Goal: Task Accomplishment & Management: Manage account settings

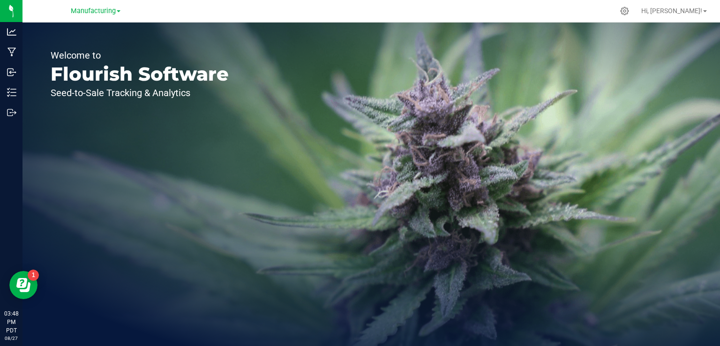
click at [110, 12] on span "Manufacturing" at bounding box center [93, 11] width 45 height 8
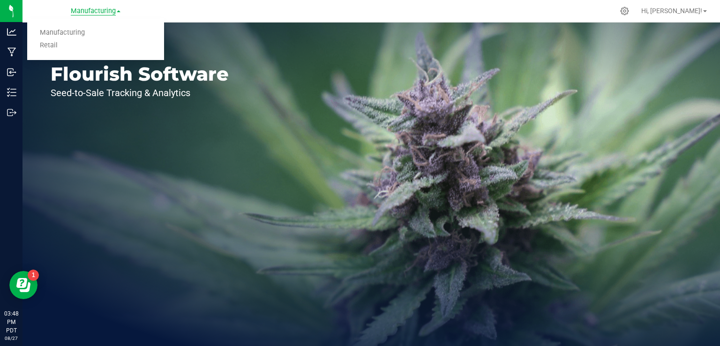
click at [49, 45] on link "Retail" at bounding box center [95, 45] width 137 height 13
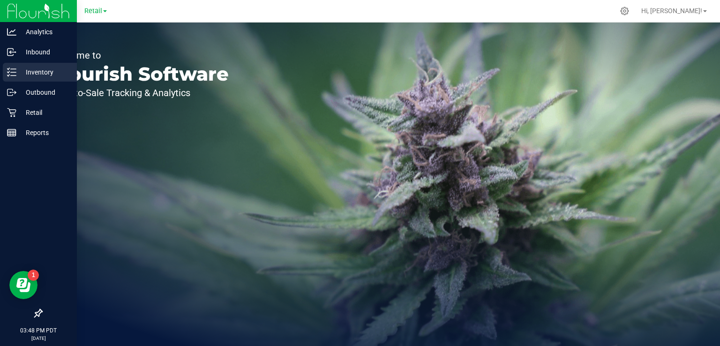
click at [14, 69] on line at bounding box center [13, 69] width 5 height 0
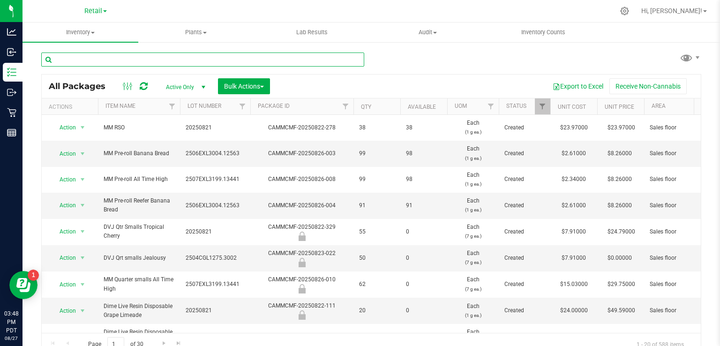
click at [195, 60] on input "text" at bounding box center [202, 60] width 323 height 14
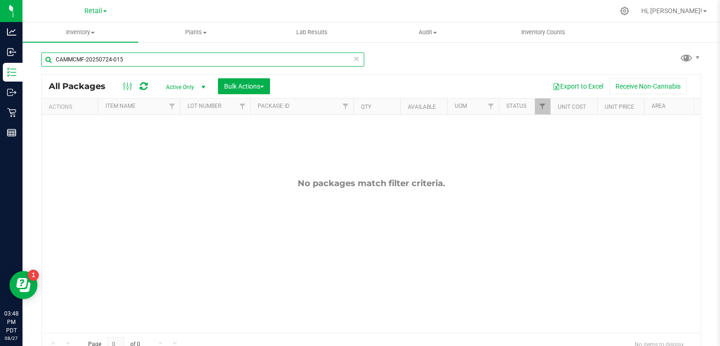
type input "CAMMCMF-20250724-015"
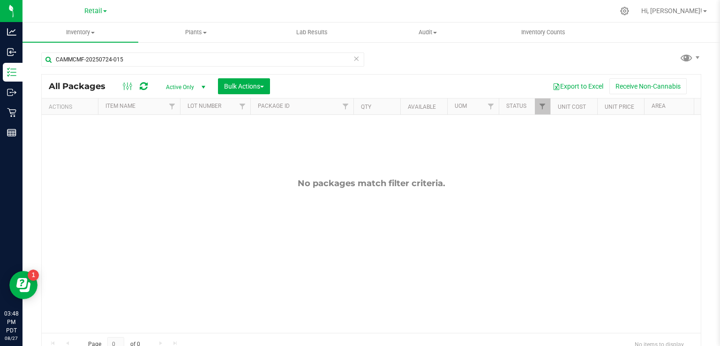
click at [202, 84] on span "select" at bounding box center [204, 87] width 8 height 8
click at [166, 143] on li "All" at bounding box center [183, 144] width 51 height 14
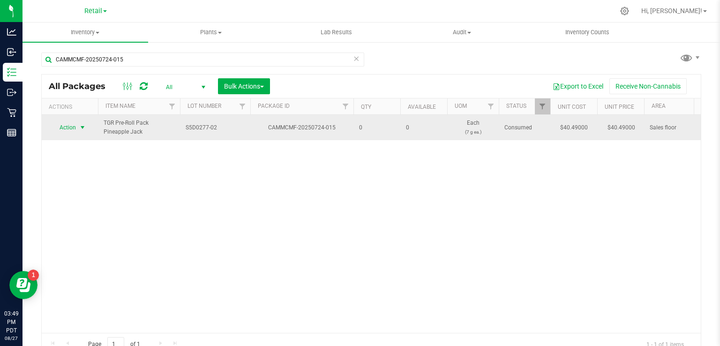
click at [79, 125] on span "select" at bounding box center [83, 128] width 8 height 8
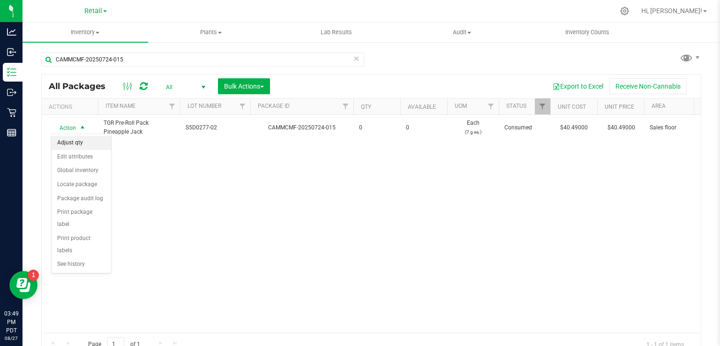
click at [76, 141] on li "Adjust qty" at bounding box center [82, 143] width 60 height 14
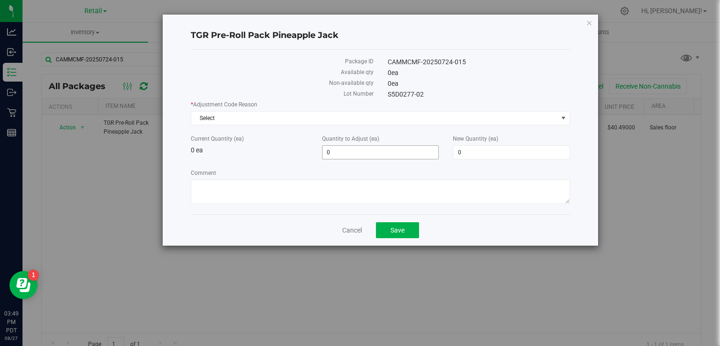
click at [338, 153] on input "0" at bounding box center [381, 152] width 116 height 13
type input "1"
click at [249, 113] on span "Select" at bounding box center [374, 118] width 367 height 13
type input "1"
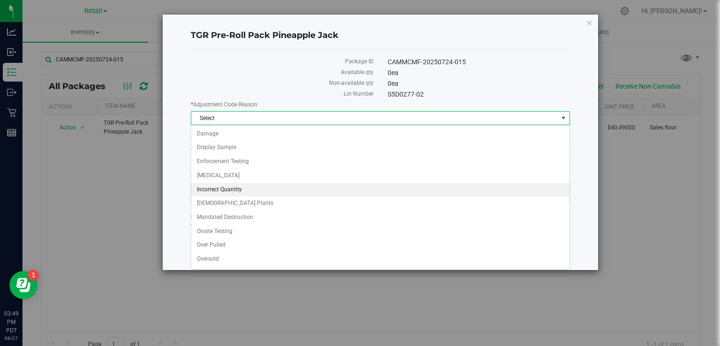
click at [240, 189] on li "Incorrect Quantity" at bounding box center [380, 190] width 378 height 14
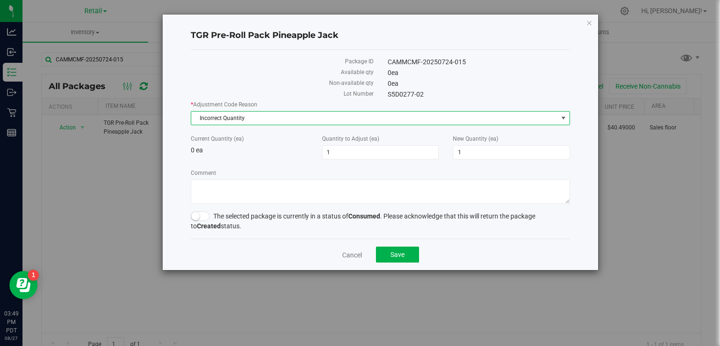
click at [199, 212] on span at bounding box center [200, 215] width 19 height 9
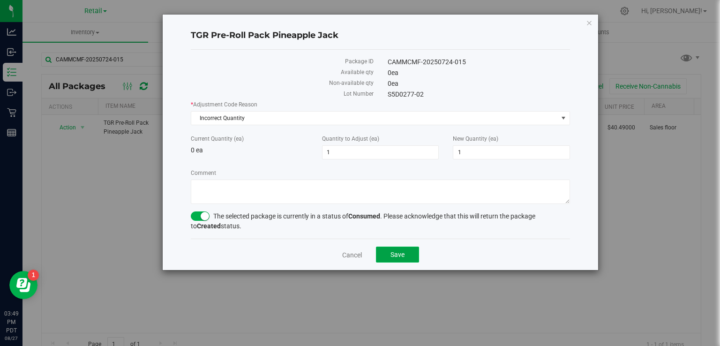
click at [404, 249] on button "Save" at bounding box center [397, 255] width 43 height 16
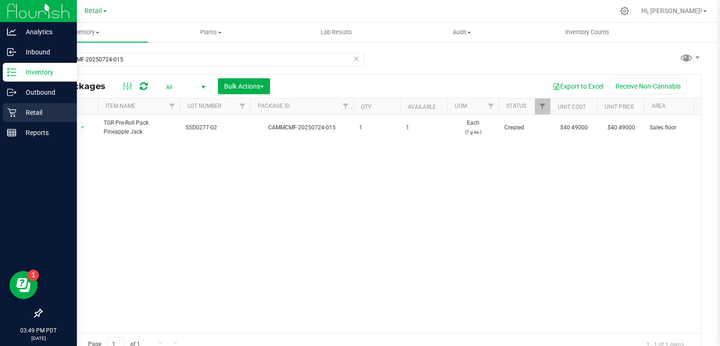
click at [11, 112] on icon at bounding box center [11, 112] width 9 height 9
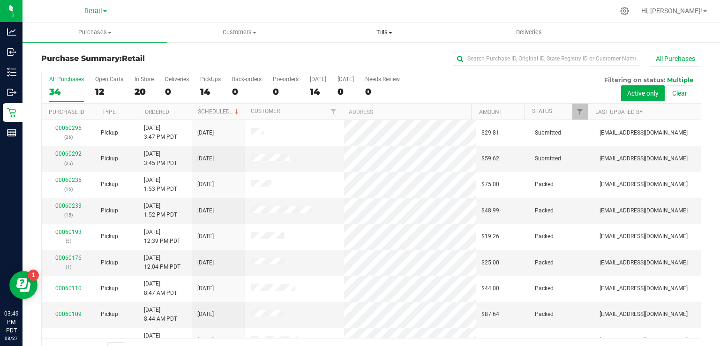
click at [391, 32] on span at bounding box center [391, 33] width 4 height 2
click at [349, 54] on span "Manage tills" at bounding box center [343, 57] width 63 height 8
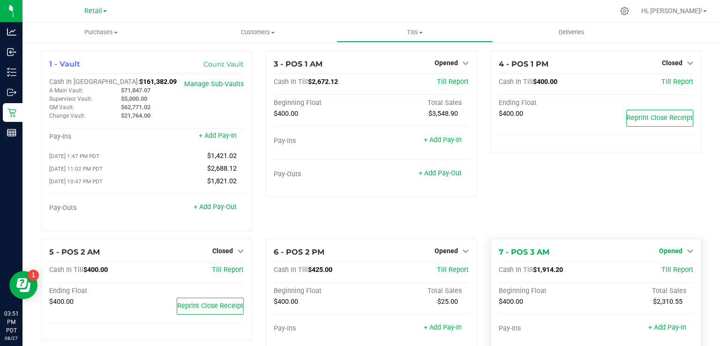
click at [687, 251] on icon at bounding box center [690, 251] width 7 height 7
click at [675, 274] on link "Close Till" at bounding box center [671, 270] width 25 height 8
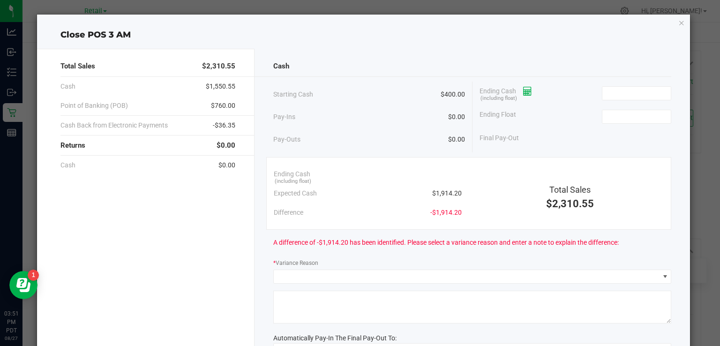
click at [524, 92] on icon at bounding box center [527, 91] width 9 height 7
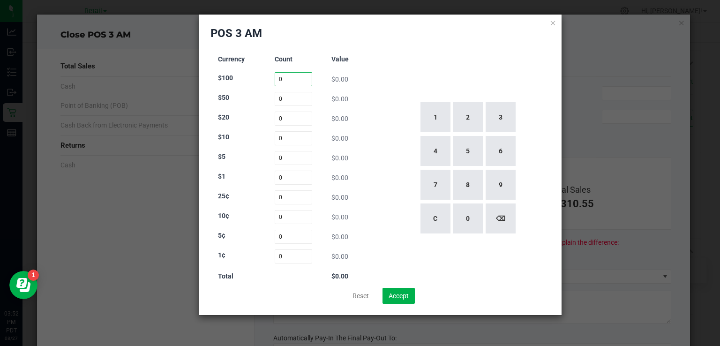
click at [296, 79] on input "0" at bounding box center [294, 79] width 38 height 14
type input "6"
type input "1"
type input "45"
type input "16"
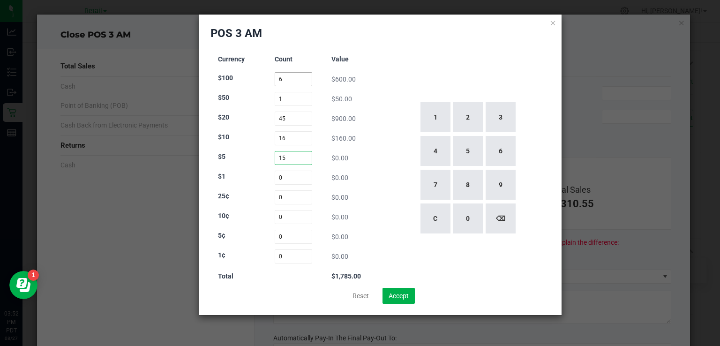
type input "15"
type input "87"
click at [299, 178] on input "87" at bounding box center [294, 178] width 38 height 14
type input "0"
type input "89"
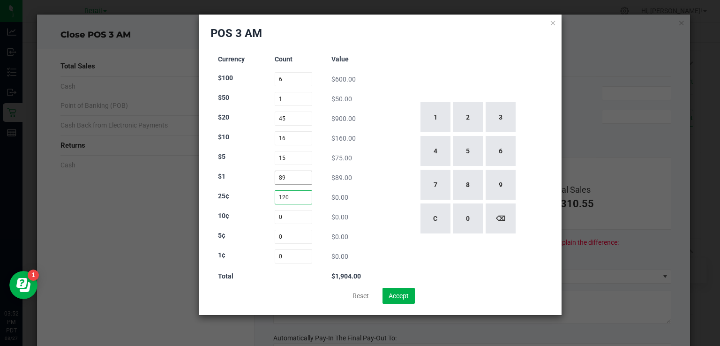
type input "120"
type input "60"
type input "59"
type input "125"
click at [403, 297] on button "Accept" at bounding box center [399, 296] width 32 height 16
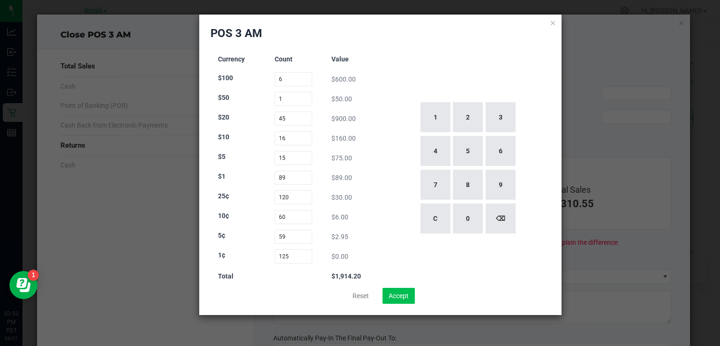
type input "$1,914.20"
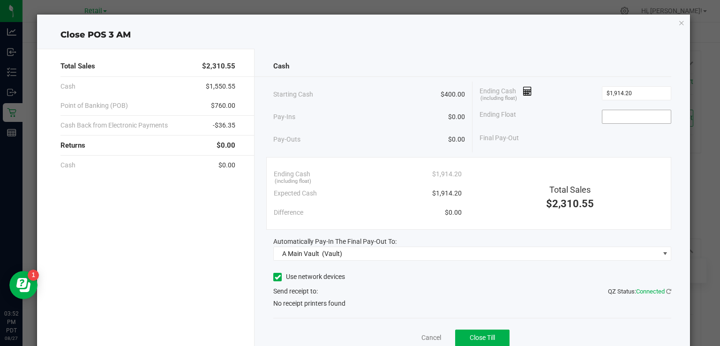
click at [615, 114] on input at bounding box center [636, 116] width 69 height 13
click at [275, 277] on icon at bounding box center [278, 277] width 6 height 0
click at [0, 0] on input "Use network devices" at bounding box center [0, 0] width 0 height 0
type input "$400.00"
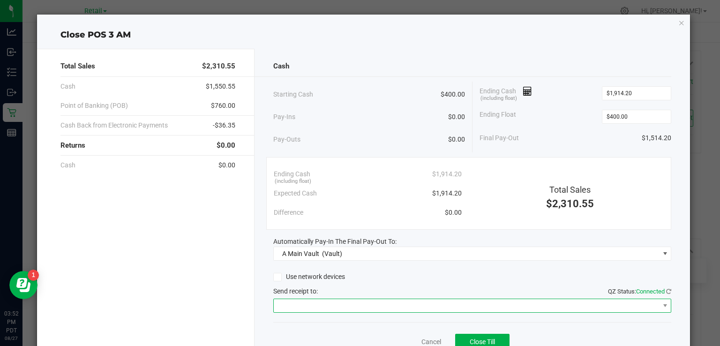
click at [391, 306] on span at bounding box center [466, 305] width 385 height 13
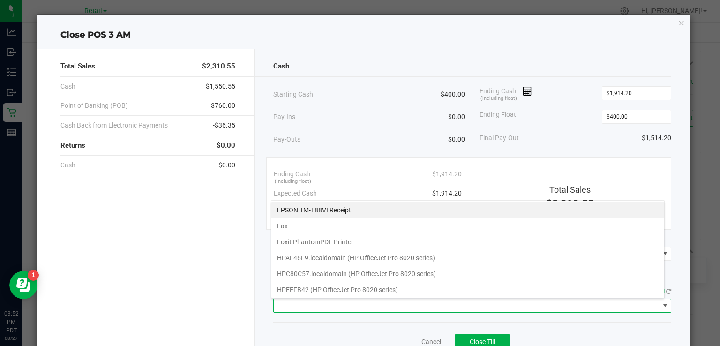
scroll to position [14, 394]
click at [347, 213] on Receipt "EPSON TM-T88VI Receipt" at bounding box center [467, 210] width 393 height 16
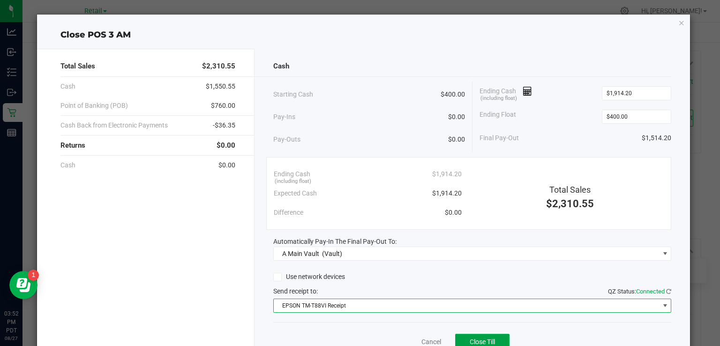
click at [487, 334] on button "Close Till" at bounding box center [482, 342] width 54 height 17
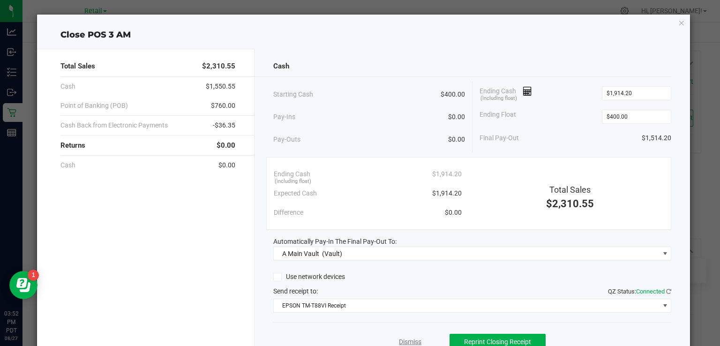
click at [406, 340] on link "Dismiss" at bounding box center [410, 342] width 23 height 10
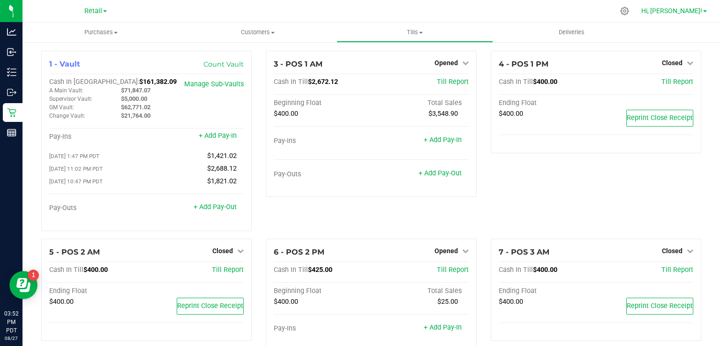
click at [705, 11] on span at bounding box center [705, 11] width 4 height 2
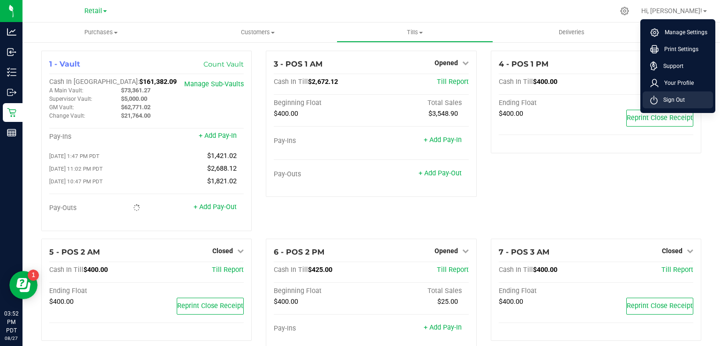
click at [677, 101] on span "Sign Out" at bounding box center [671, 99] width 27 height 9
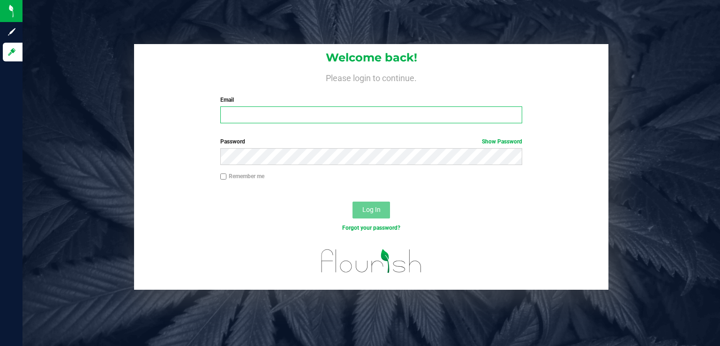
click at [364, 118] on input "Email" at bounding box center [371, 114] width 302 height 17
type input "[EMAIL_ADDRESS][DOMAIN_NAME]"
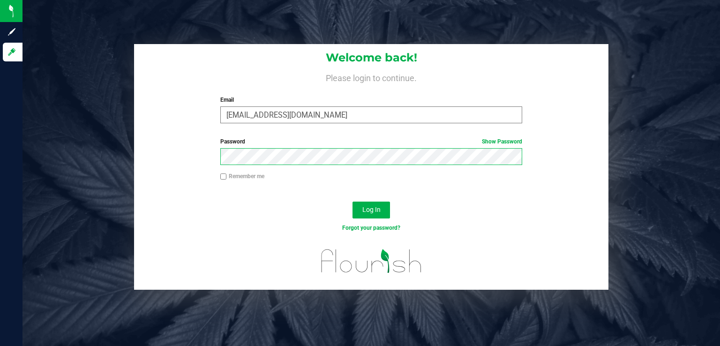
click at [353, 202] on button "Log In" at bounding box center [372, 210] width 38 height 17
